Goal: Information Seeking & Learning: Find specific page/section

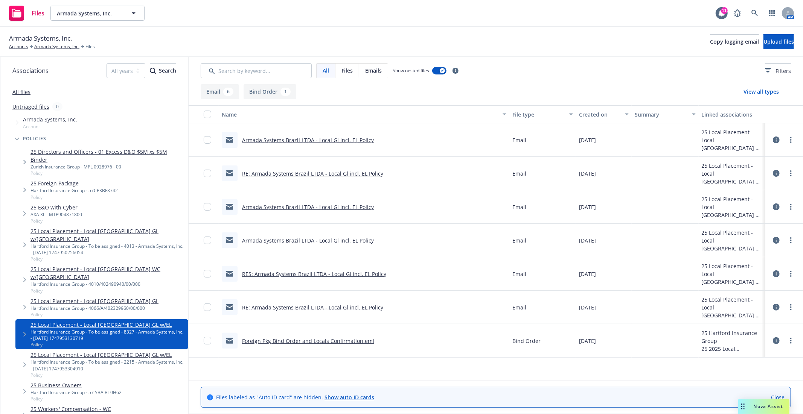
scroll to position [167, 0]
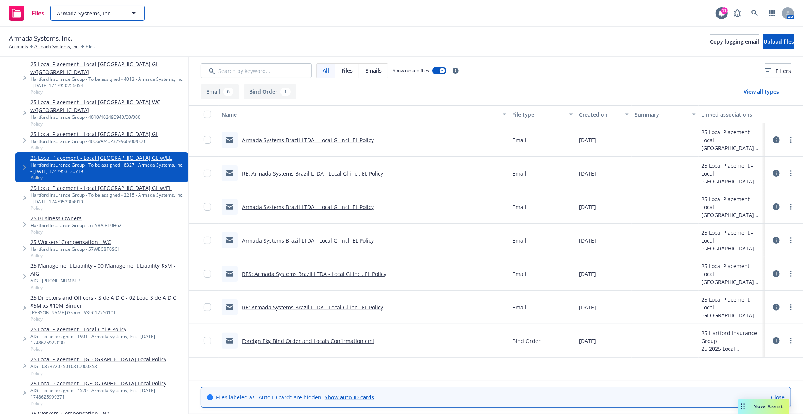
click at [85, 12] on span "Armada Systems, Inc." at bounding box center [89, 13] width 65 height 8
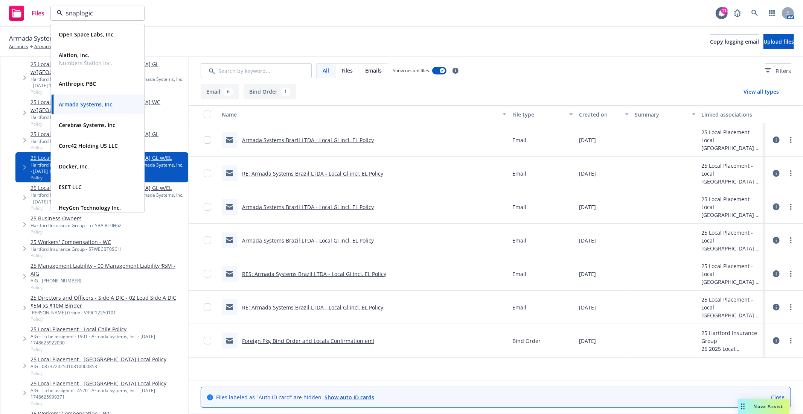
type input "snaplogic"
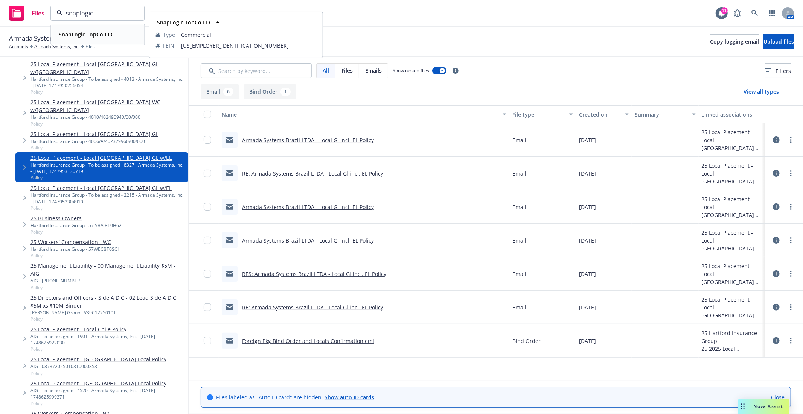
click at [109, 31] on strong "SnapLogic TopCo LLC" at bounding box center [86, 34] width 55 height 7
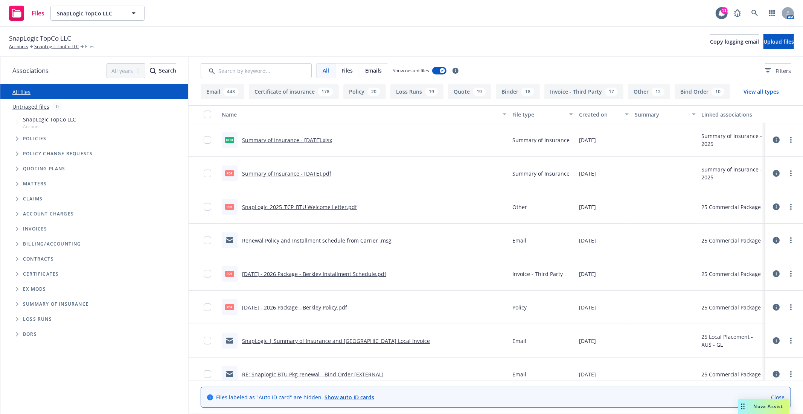
click at [14, 138] on span "Tree Example" at bounding box center [17, 139] width 12 height 12
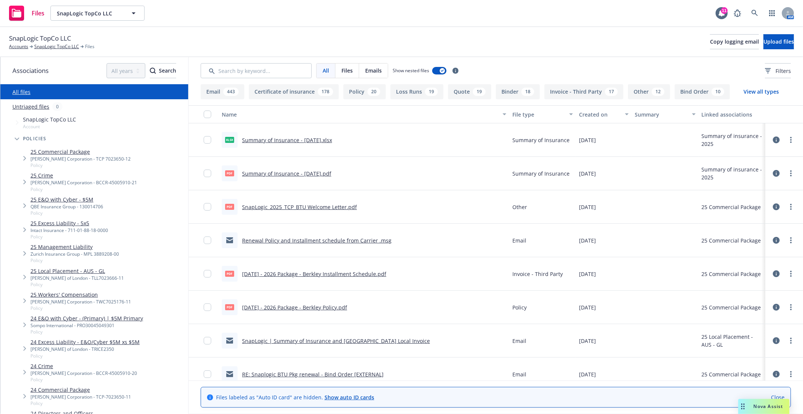
click at [63, 159] on div "[PERSON_NAME] Corporation - TCP 7023650-12" at bounding box center [80, 159] width 100 height 6
